Goal: Find specific page/section: Find specific page/section

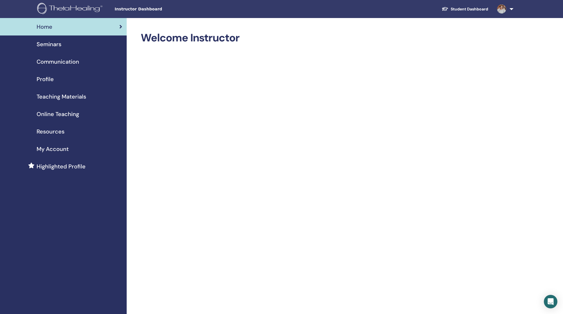
click at [467, 9] on link "Student Dashboard" at bounding box center [464, 9] width 55 height 10
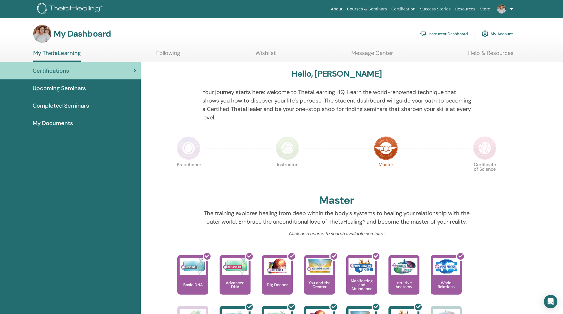
click at [67, 101] on span "Completed Seminars" at bounding box center [61, 105] width 56 height 8
